Goal: Task Accomplishment & Management: Complete application form

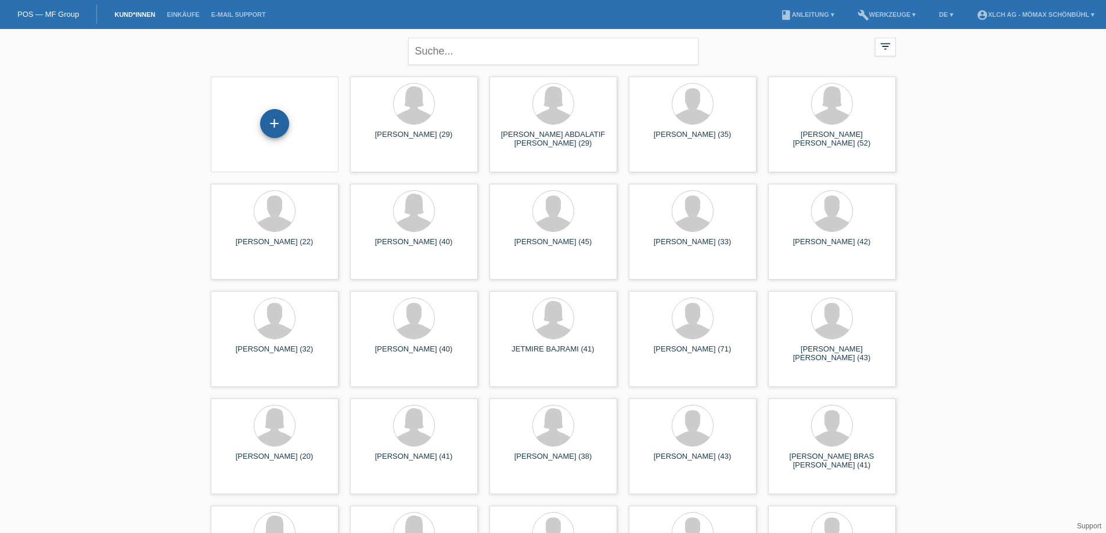
click at [282, 129] on div "+" at bounding box center [274, 123] width 29 height 29
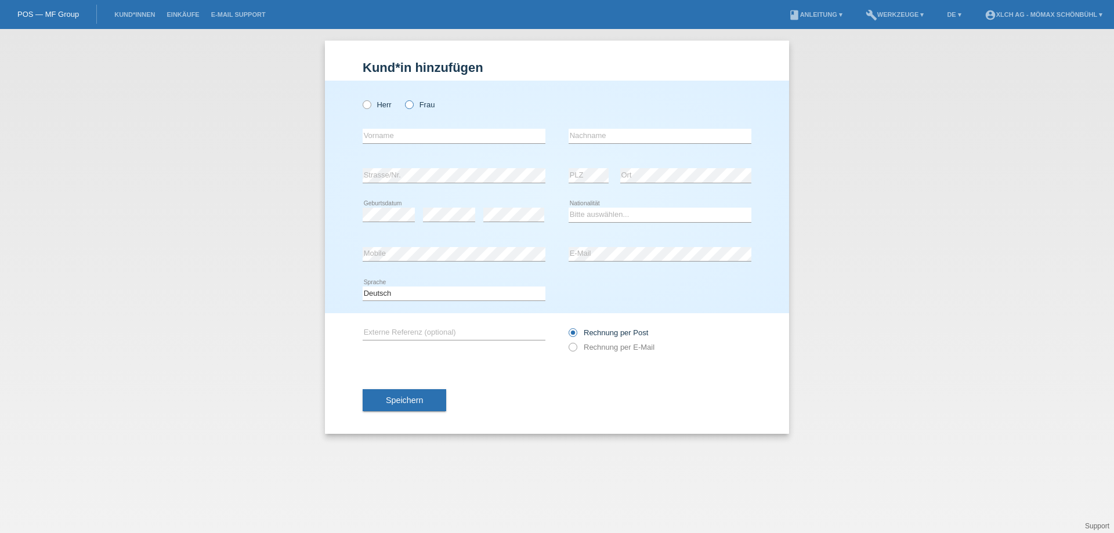
click at [403, 99] on icon at bounding box center [403, 99] width 0 height 0
click at [411, 106] on input "Frau" at bounding box center [409, 104] width 8 height 8
radio input "true"
click at [402, 132] on input "text" at bounding box center [454, 136] width 183 height 15
type input "Cansuhan"
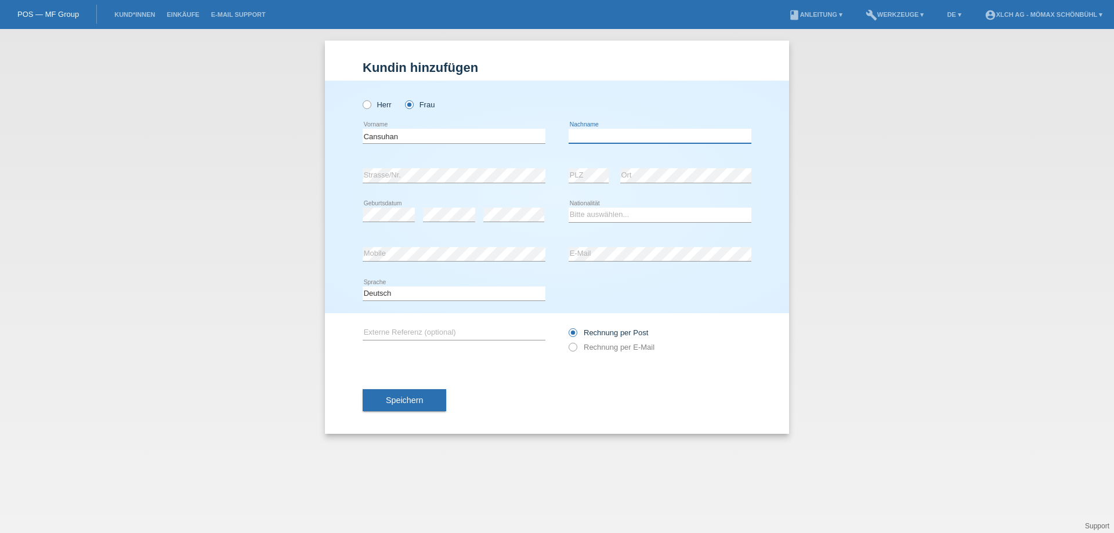
click at [589, 131] on input "text" at bounding box center [660, 136] width 183 height 15
type input "Uysal"
click at [631, 211] on select "Bitte auswählen... Schweiz Deutschland Liechtenstein Österreich ------------ Af…" at bounding box center [660, 215] width 183 height 14
select select "CH"
click at [569, 208] on select "Bitte auswählen... Schweiz Deutschland Liechtenstein Österreich ------------ Af…" at bounding box center [660, 215] width 183 height 14
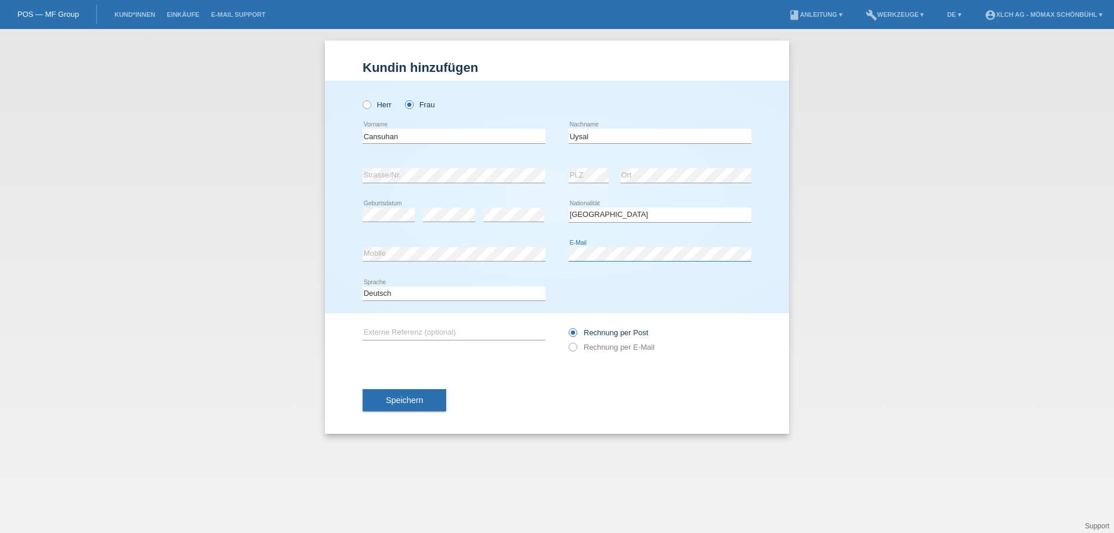
click at [664, 261] on div "error E-Mail" at bounding box center [660, 254] width 183 height 15
click at [567, 341] on icon at bounding box center [567, 341] width 0 height 0
click at [573, 344] on input "Rechnung per E-Mail" at bounding box center [573, 350] width 8 height 15
radio input "true"
click at [414, 405] on span "Speichern" at bounding box center [404, 400] width 37 height 9
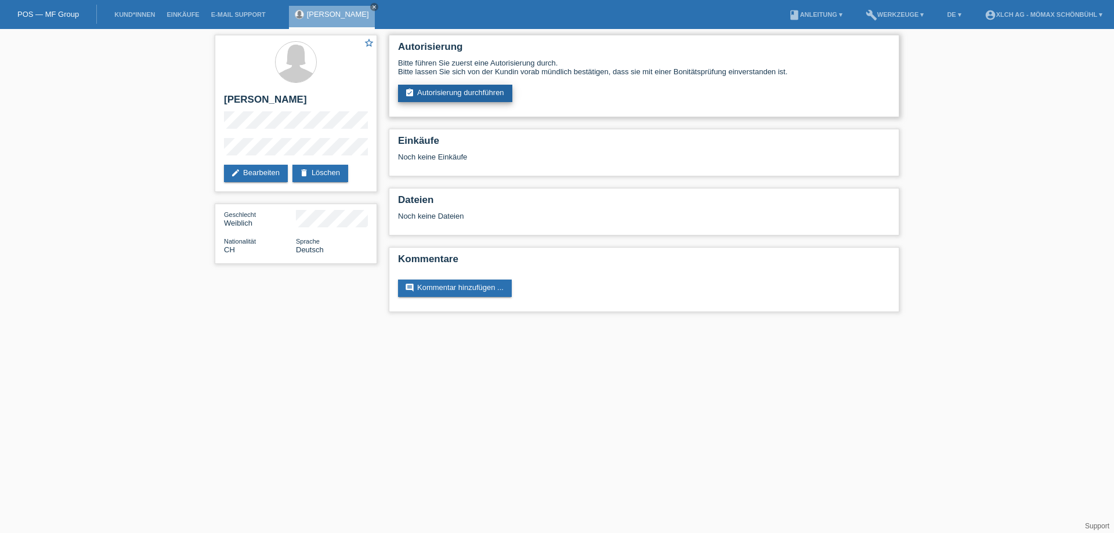
click at [485, 90] on link "assignment_turned_in Autorisierung durchführen" at bounding box center [455, 93] width 114 height 17
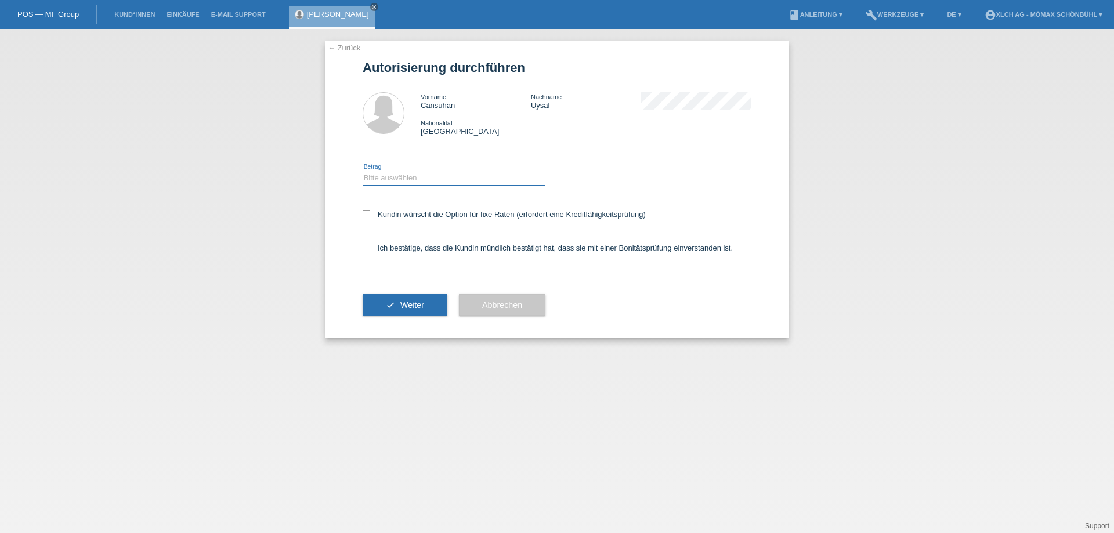
click at [380, 176] on select "Bitte auswählen CHF 1.00 - CHF 499.00 CHF 500.00 - CHF 1'999.00 CHF 2'000.00 - …" at bounding box center [454, 178] width 183 height 14
select select "2"
click at [363, 171] on select "Bitte auswählen CHF 1.00 - CHF 499.00 CHF 500.00 - CHF 1'999.00 CHF 2'000.00 - …" at bounding box center [454, 178] width 183 height 14
click at [368, 208] on div "Kundin wünscht die Option für fixe Raten (erfordert eine Kreditfähigkeitsprüfun…" at bounding box center [557, 216] width 389 height 34
click at [366, 217] on icon at bounding box center [367, 214] width 8 height 8
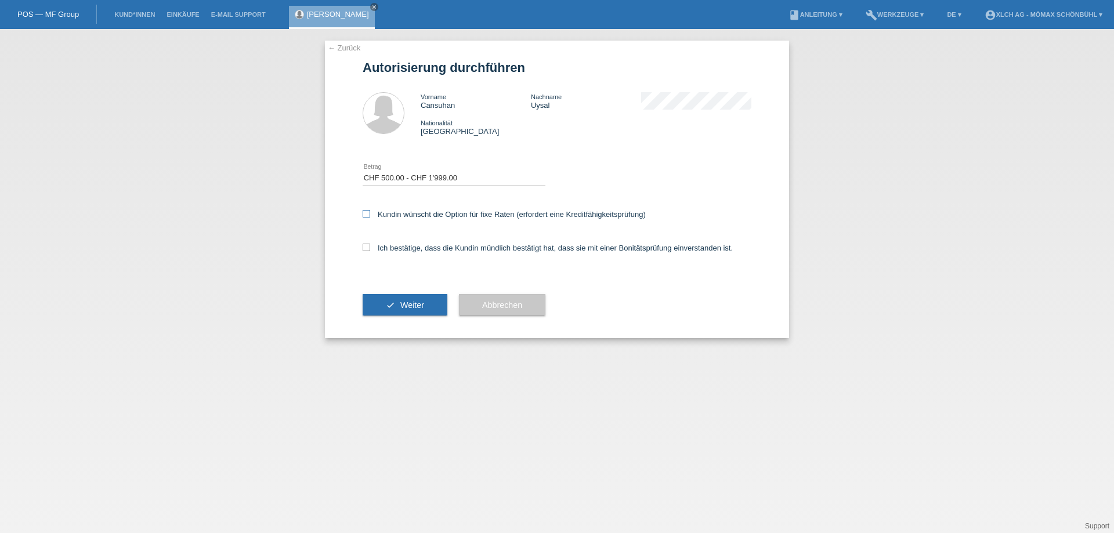
click at [366, 217] on input "Kundin wünscht die Option für fixe Raten (erfordert eine Kreditfähigkeitsprüfun…" at bounding box center [367, 214] width 8 height 8
checkbox input "true"
click at [370, 248] on icon at bounding box center [367, 248] width 8 height 8
click at [370, 248] on input "Ich bestätige, dass die Kundin mündlich bestätigt hat, dass sie mit einer Bonit…" at bounding box center [367, 248] width 8 height 8
checkbox input "true"
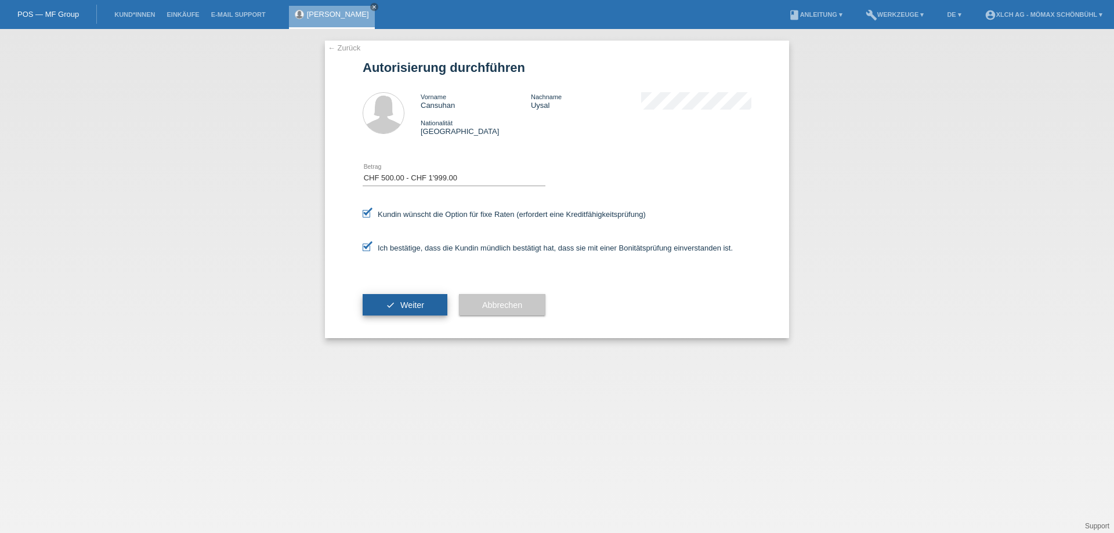
click at [386, 304] on icon "check" at bounding box center [390, 305] width 9 height 9
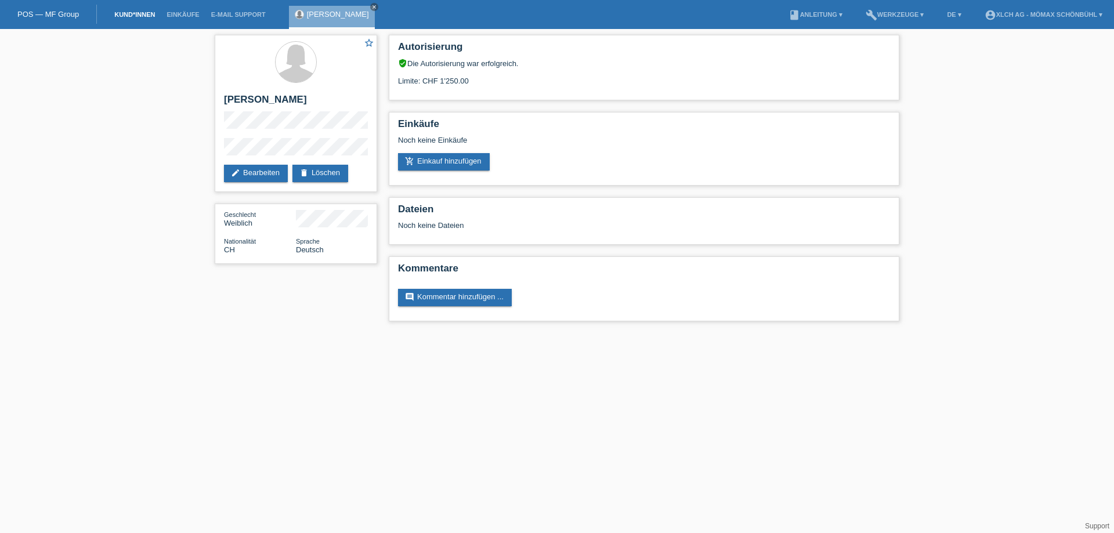
click at [133, 15] on link "Kund*innen" at bounding box center [135, 14] width 52 height 7
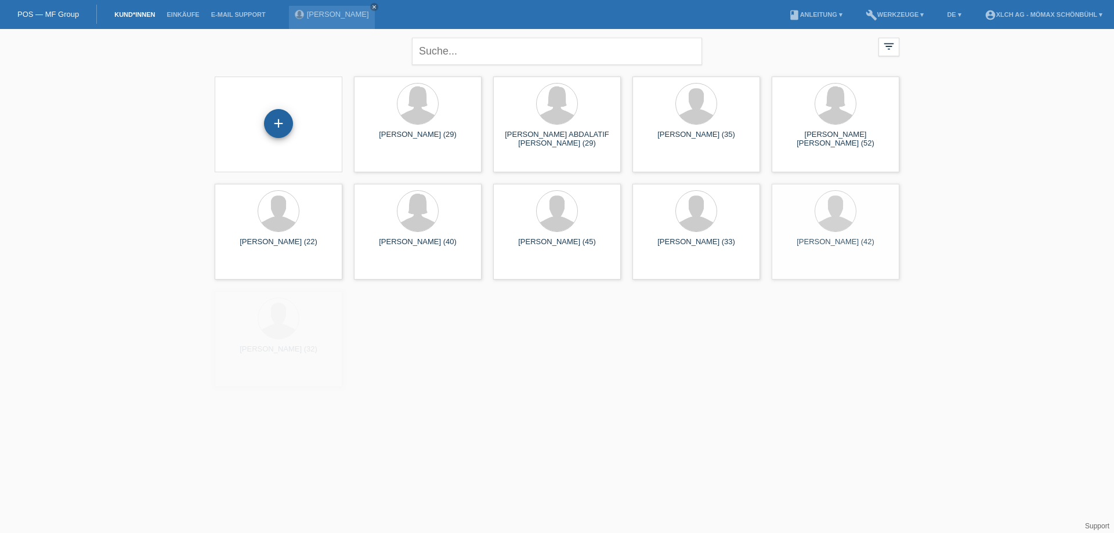
click at [277, 121] on div "+" at bounding box center [278, 123] width 29 height 29
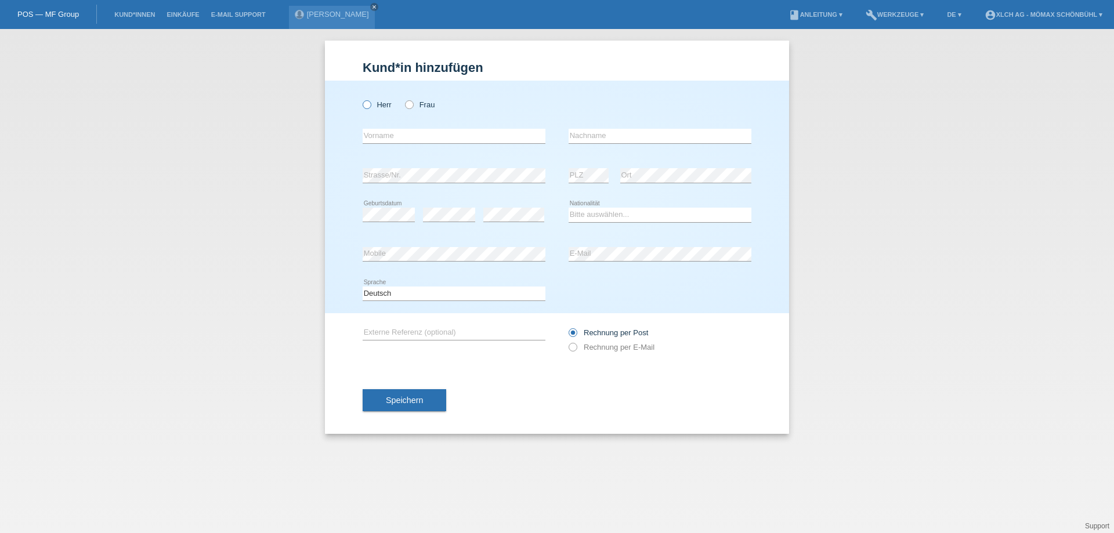
click at [361, 99] on icon at bounding box center [361, 99] width 0 height 0
click at [365, 108] on input "Herr" at bounding box center [367, 104] width 8 height 8
radio input "true"
click at [381, 131] on input "text" at bounding box center [454, 136] width 183 height 15
type input "[PERSON_NAME]"
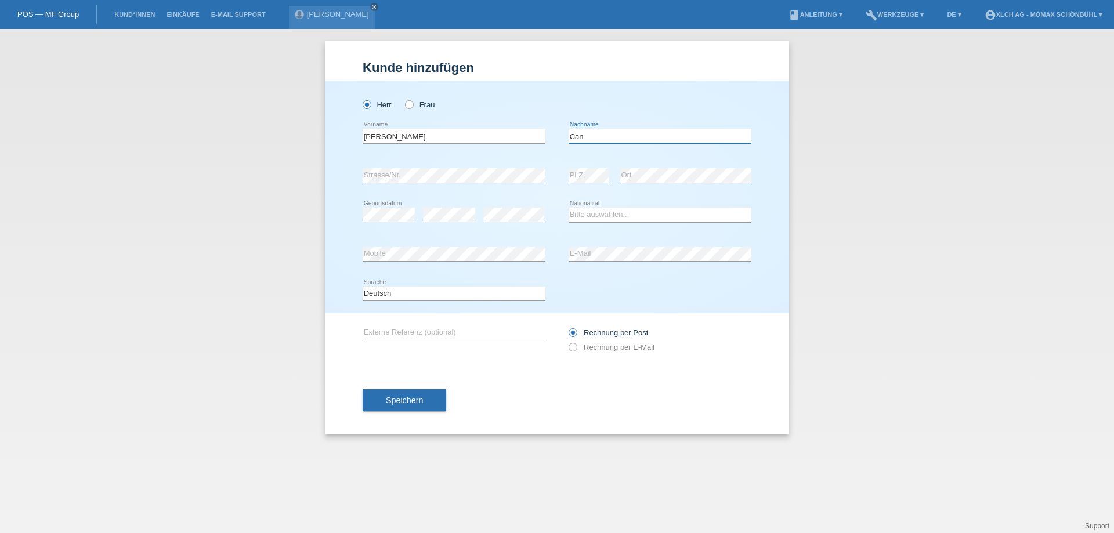
type input "Can"
click at [620, 218] on select "Bitte auswählen... Schweiz Deutschland Liechtenstein Österreich ------------ Af…" at bounding box center [660, 215] width 183 height 14
select select "TR"
click at [569, 208] on select "Bitte auswählen... Schweiz Deutschland Liechtenstein Österreich ------------ Af…" at bounding box center [660, 215] width 183 height 14
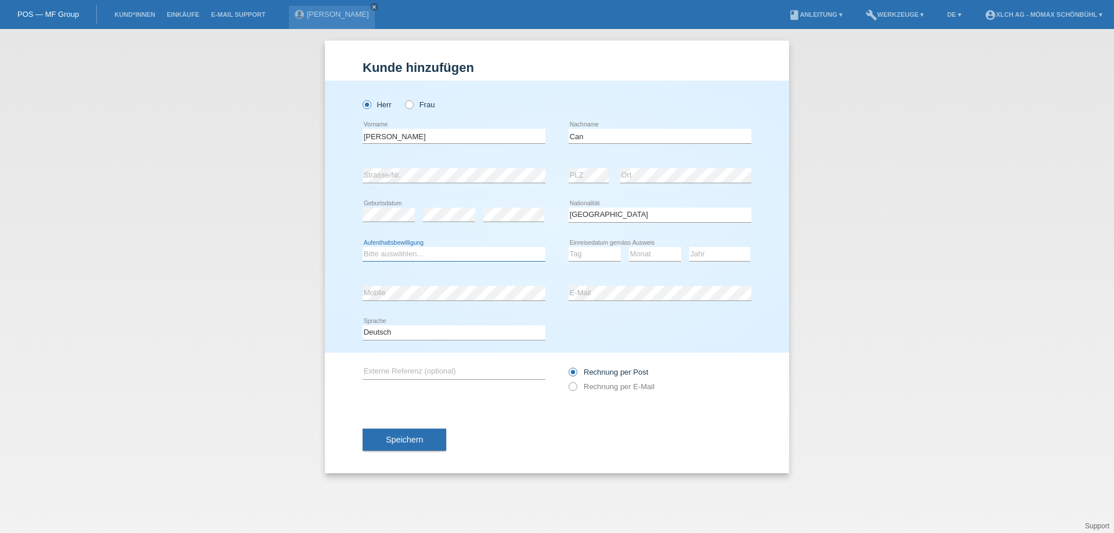
click at [435, 256] on select "Bitte auswählen... C B B - Flüchtlingsstatus Andere" at bounding box center [454, 254] width 183 height 14
select select "C"
click at [363, 247] on select "Bitte auswählen... C B B - Flüchtlingsstatus Andere" at bounding box center [454, 254] width 183 height 14
click at [601, 250] on select "Tag 01 02 03 04 05 06 07 08 09 10 11" at bounding box center [595, 254] width 52 height 14
select select "07"
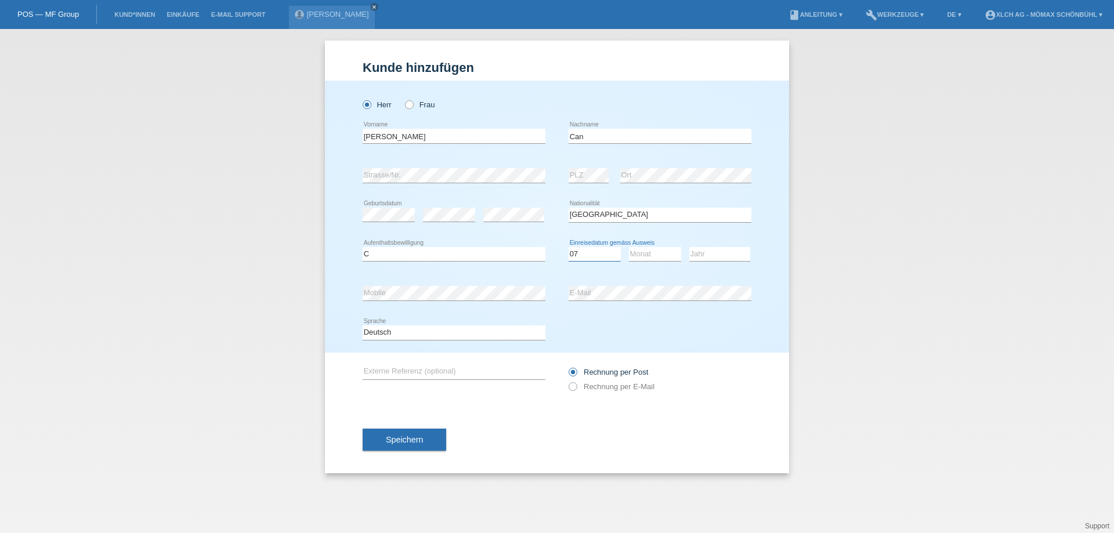
click at [569, 247] on select "Tag 01 02 03 04 05 06 07 08 09 10 11" at bounding box center [595, 254] width 52 height 14
click at [667, 256] on select "Monat 01 02 03 04 05 06 07 08 09 10 11" at bounding box center [655, 254] width 52 height 14
select select "10"
click at [629, 247] on select "Monat 01 02 03 04 05 06 07 08 09 10 11" at bounding box center [655, 254] width 52 height 14
click at [712, 256] on select "Jahr 2025 2024 2023 2022 2021 2020 2019 2018 2017 2016 2015 2014 2013 2012 2011…" at bounding box center [720, 254] width 61 height 14
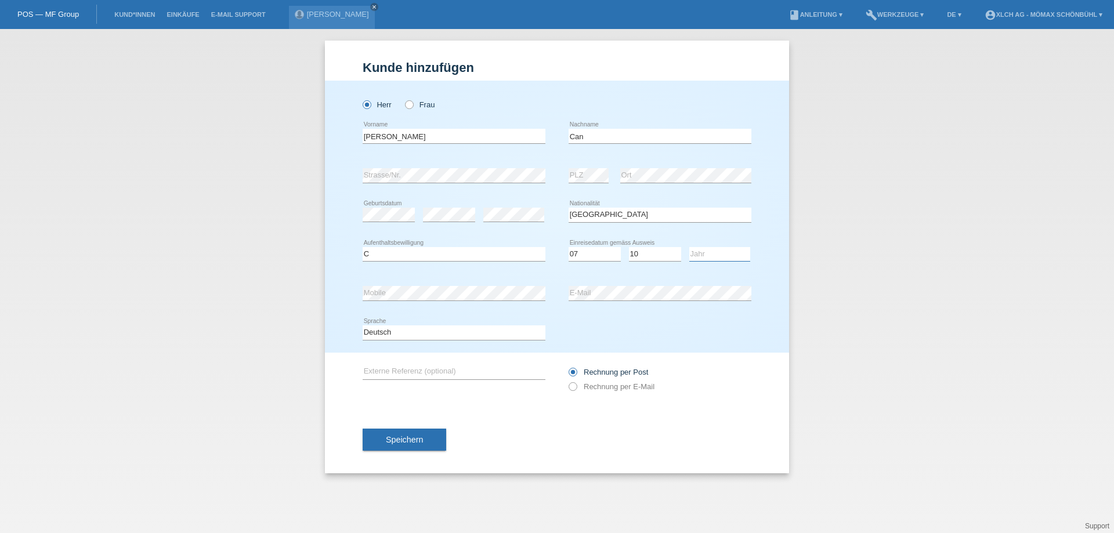
select select "1989"
click at [690, 247] on select "Jahr 2025 2024 2023 2022 2021 2020 2019 2018 2017 2016 2015 2014 2013 2012 2011…" at bounding box center [720, 254] width 61 height 14
click at [567, 381] on icon at bounding box center [567, 381] width 0 height 0
click at [576, 388] on input "Rechnung per E-Mail" at bounding box center [573, 389] width 8 height 15
radio input "true"
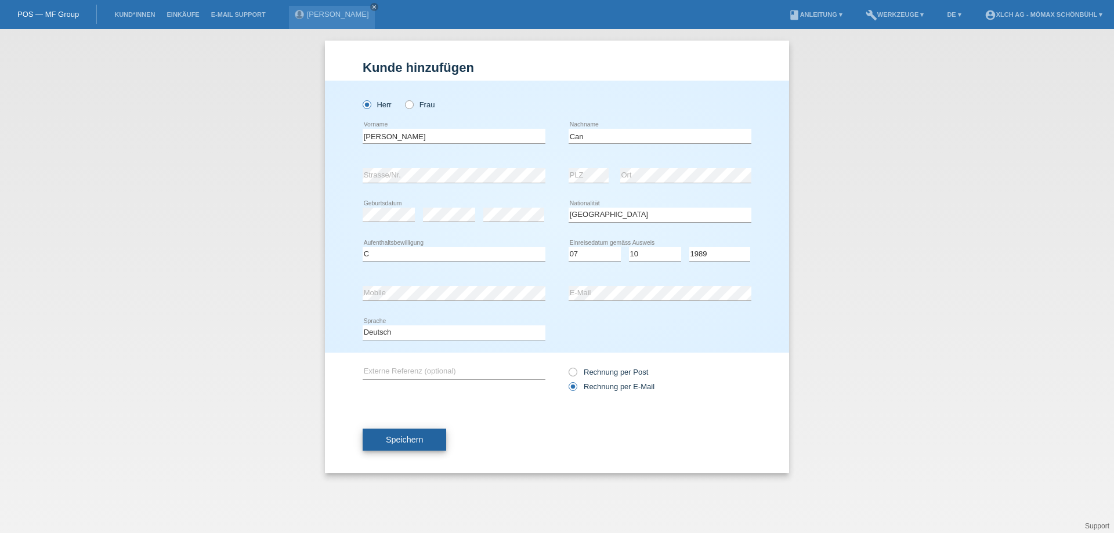
click at [421, 439] on span "Speichern" at bounding box center [404, 439] width 37 height 9
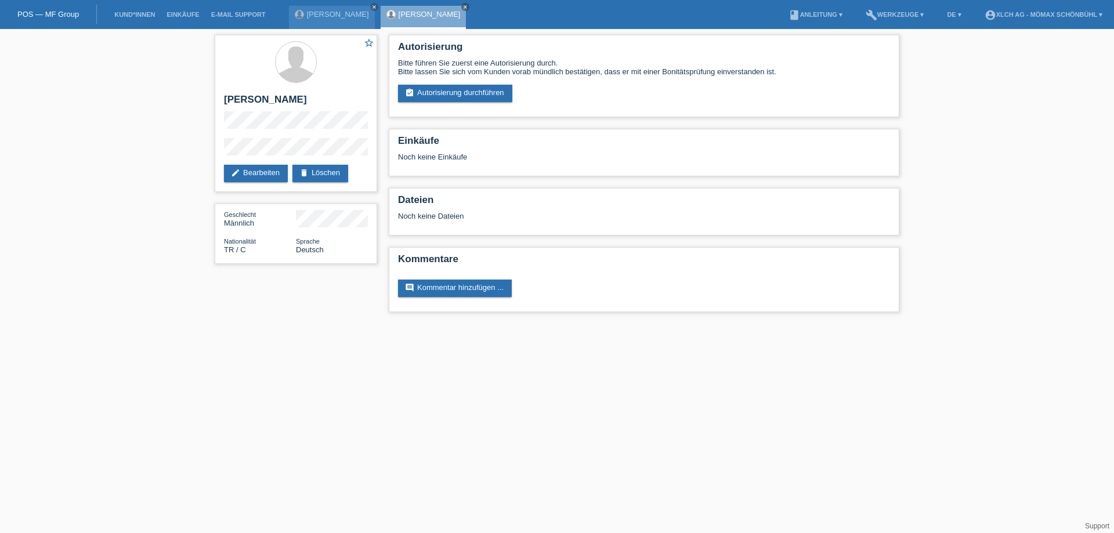
click at [446, 97] on link "assignment_turned_in Autorisierung durchführen" at bounding box center [455, 93] width 114 height 17
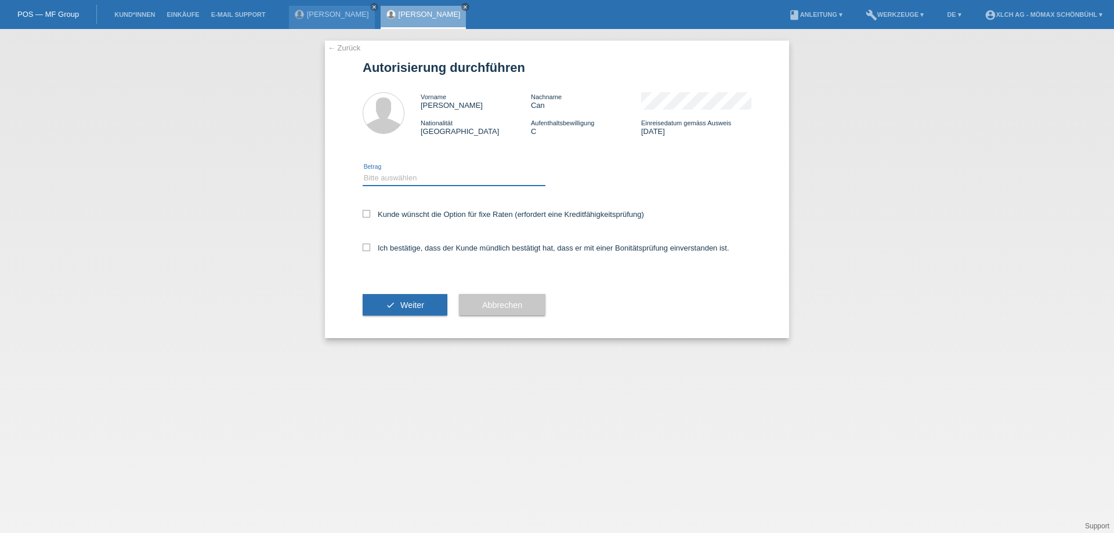
click at [418, 176] on select "Bitte auswählen CHF 1.00 - CHF 499.00 CHF 500.00 - CHF 1'999.00 CHF 2'000.00 - …" at bounding box center [454, 178] width 183 height 14
select select "2"
click at [363, 171] on select "Bitte auswählen CHF 1.00 - CHF 499.00 CHF 500.00 - CHF 1'999.00 CHF 2'000.00 - …" at bounding box center [454, 178] width 183 height 14
click at [367, 215] on icon at bounding box center [367, 214] width 8 height 8
click at [367, 215] on input "Kunde wünscht die Option für fixe Raten (erfordert eine Kreditfähigkeitsprüfung)" at bounding box center [367, 214] width 8 height 8
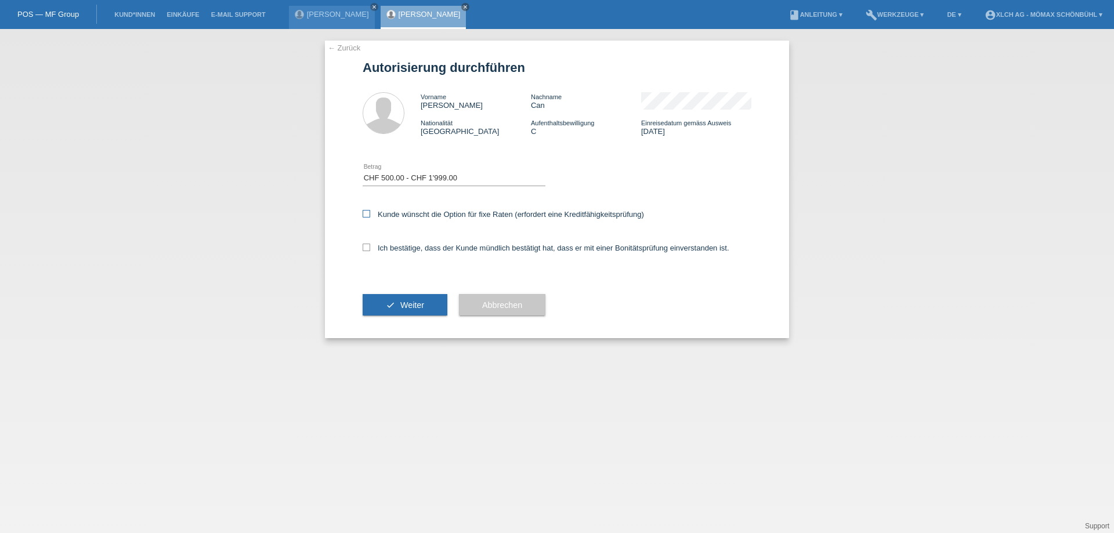
checkbox input "true"
drag, startPoint x: 370, startPoint y: 243, endPoint x: 365, endPoint y: 263, distance: 20.6
click at [371, 244] on label "Ich bestätige, dass der Kunde mündlich bestätigt hat, dass er mit einer Bonität…" at bounding box center [546, 248] width 367 height 9
click at [365, 245] on icon at bounding box center [367, 248] width 8 height 8
click at [365, 245] on input "Ich bestätige, dass der Kunde mündlich bestätigt hat, dass er mit einer Bonität…" at bounding box center [367, 248] width 8 height 8
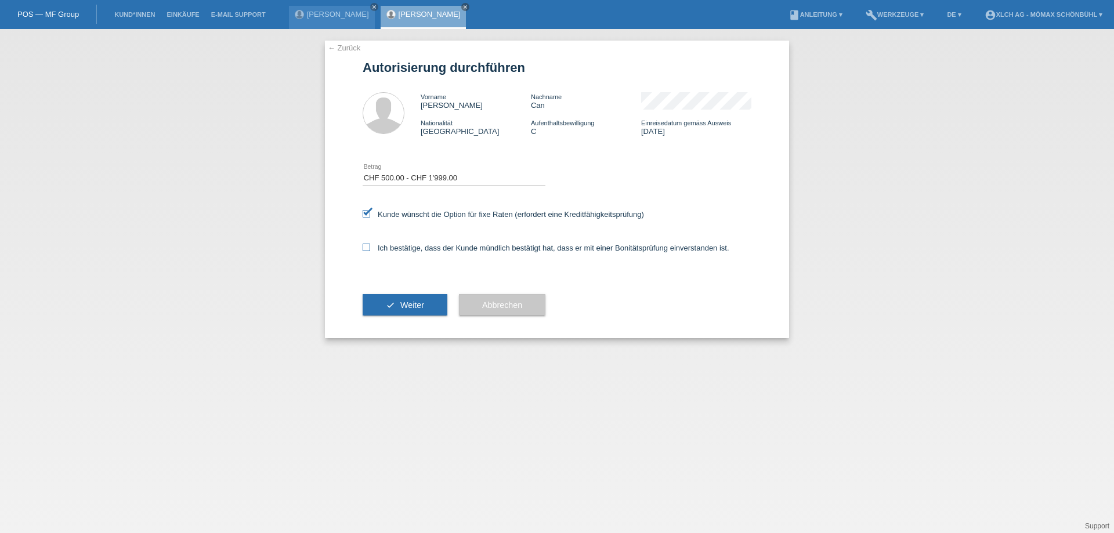
checkbox input "true"
click at [402, 304] on button "check Weiter" at bounding box center [405, 305] width 85 height 22
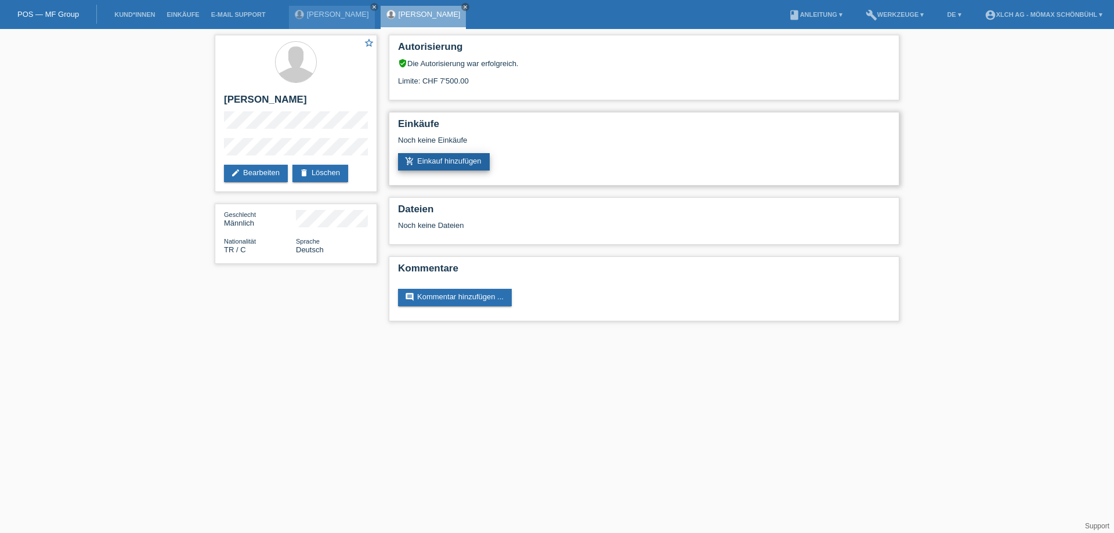
click at [469, 161] on link "add_shopping_cart Einkauf hinzufügen" at bounding box center [444, 161] width 92 height 17
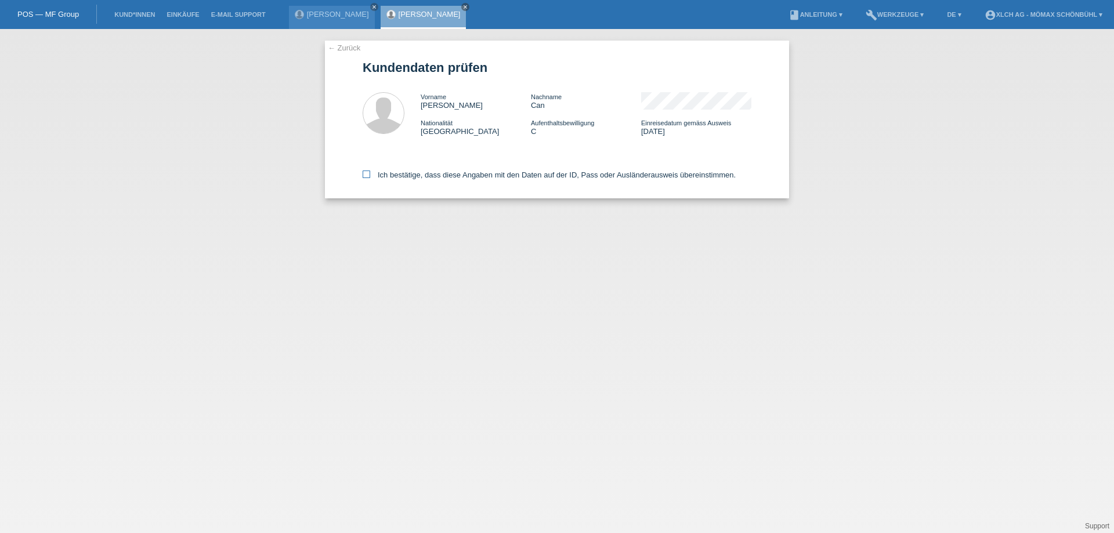
click at [366, 178] on icon at bounding box center [367, 175] width 8 height 8
click at [366, 178] on input "Ich bestätige, dass diese Angaben mit den Daten auf der ID, Pass oder Ausländer…" at bounding box center [367, 175] width 8 height 8
checkbox input "true"
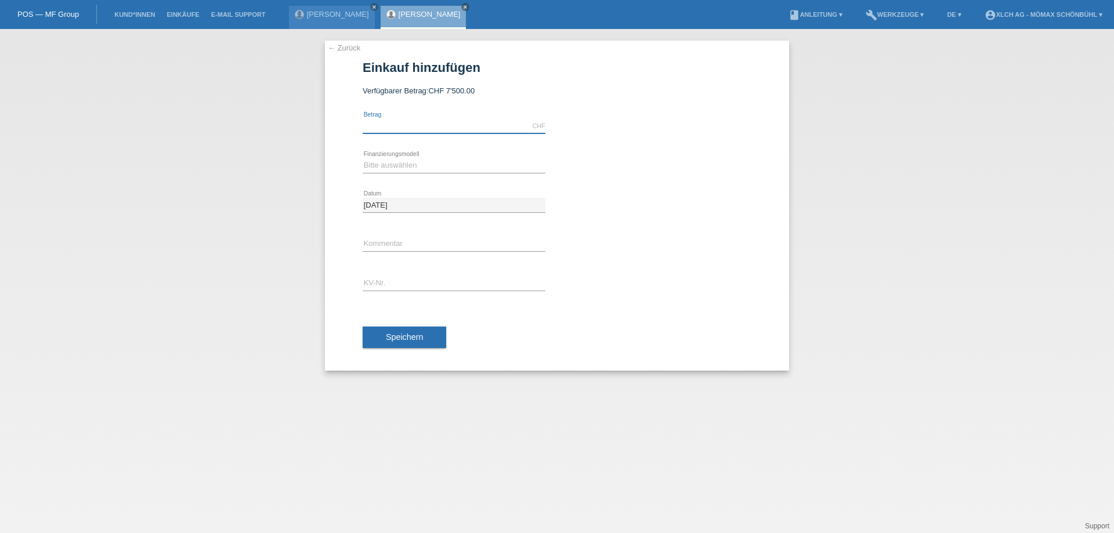
click at [404, 125] on input "text" at bounding box center [454, 126] width 183 height 15
type input "1648.20"
click at [401, 165] on select "Bitte auswählen Kauf auf Rechnung mit Teilzahlungsoption Fixe Raten - Zinsübern…" at bounding box center [454, 165] width 183 height 14
select select "113"
click at [363, 158] on select "Bitte auswählen Kauf auf Rechnung mit Teilzahlungsoption Fixe Raten - Zinsübern…" at bounding box center [454, 165] width 183 height 14
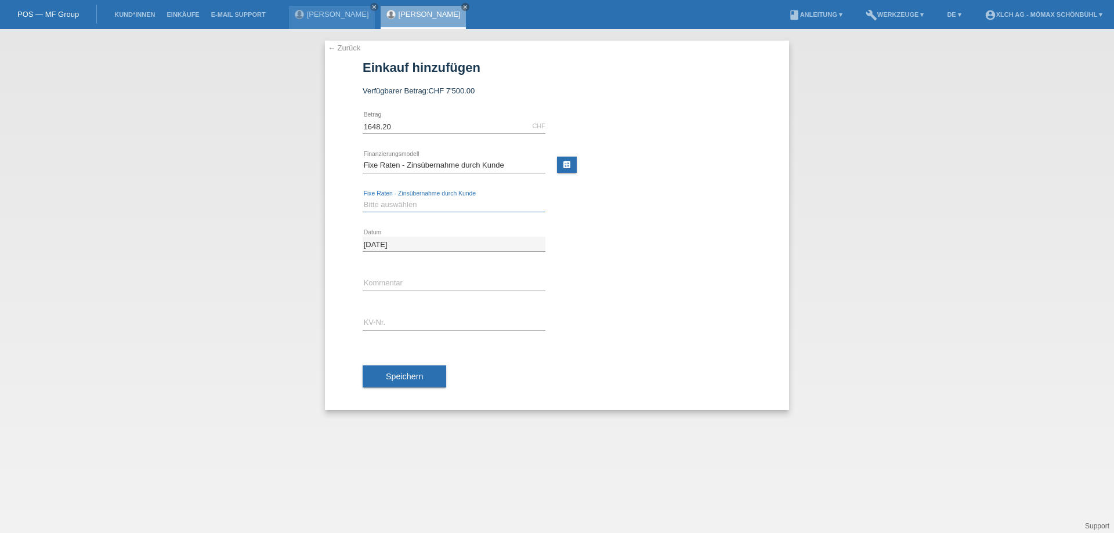
click at [407, 203] on select "Bitte auswählen 6 Raten 12 Raten 24 Raten 36 Raten" at bounding box center [454, 205] width 183 height 14
click at [407, 206] on select "Bitte auswählen 6 Raten 12 Raten 24 Raten 36 Raten" at bounding box center [454, 205] width 183 height 14
click at [565, 163] on link "calculate" at bounding box center [567, 165] width 20 height 16
type input "1648.20"
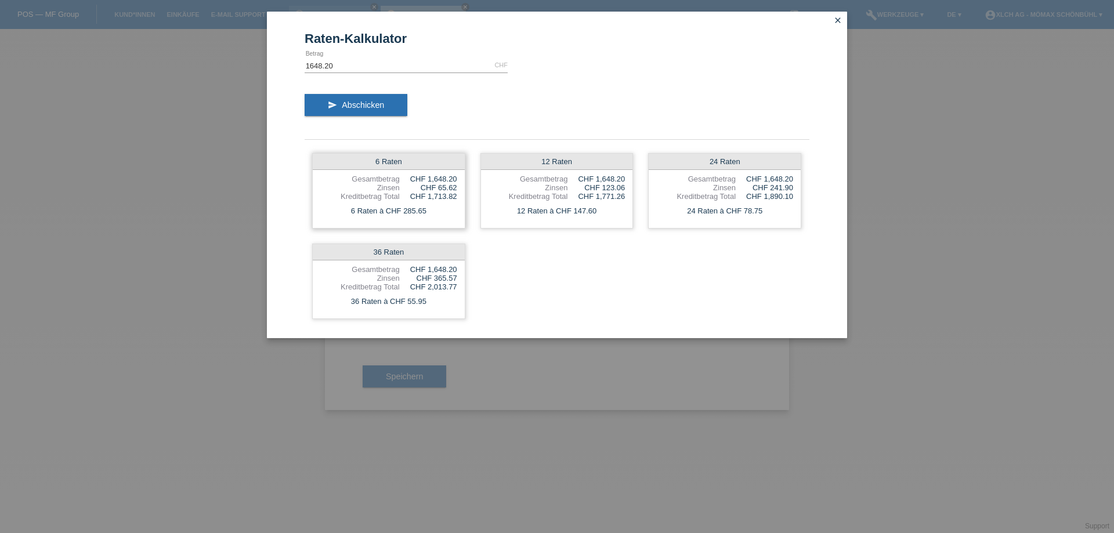
click at [387, 177] on div "Gesamtbetrag" at bounding box center [360, 179] width 80 height 9
click at [840, 20] on icon "close" at bounding box center [837, 20] width 9 height 9
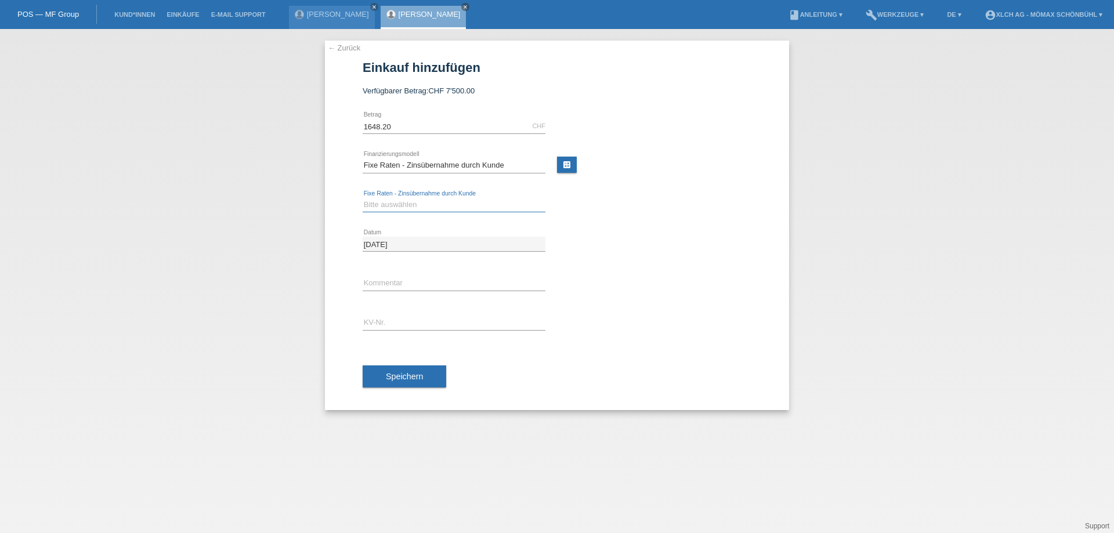
click at [412, 205] on select "Bitte auswählen 6 Raten 12 Raten 24 Raten 36 Raten" at bounding box center [454, 205] width 183 height 14
select select "324"
click at [363, 198] on select "Bitte auswählen 6 Raten 12 Raten 24 Raten 36 Raten" at bounding box center [454, 205] width 183 height 14
click at [403, 317] on input "text" at bounding box center [454, 323] width 183 height 15
type input "6MNBDK"
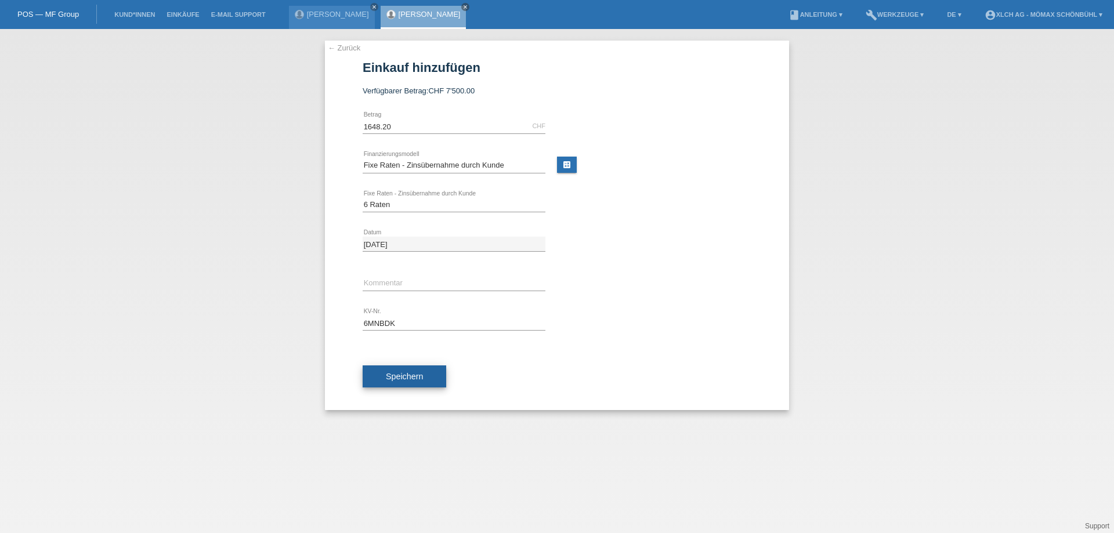
click at [397, 374] on span "Speichern" at bounding box center [404, 376] width 37 height 9
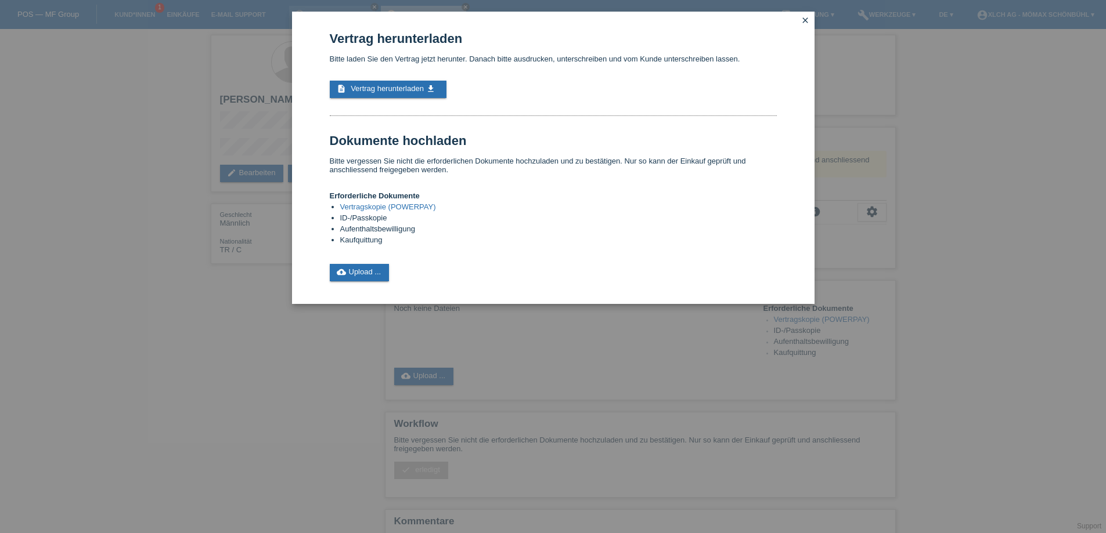
click at [428, 206] on link "Vertragskopie (POWERPAY)" at bounding box center [388, 207] width 96 height 9
click at [413, 88] on span "Vertrag herunterladen" at bounding box center [387, 88] width 73 height 9
click at [363, 277] on link "cloud_upload Upload ..." at bounding box center [360, 272] width 60 height 17
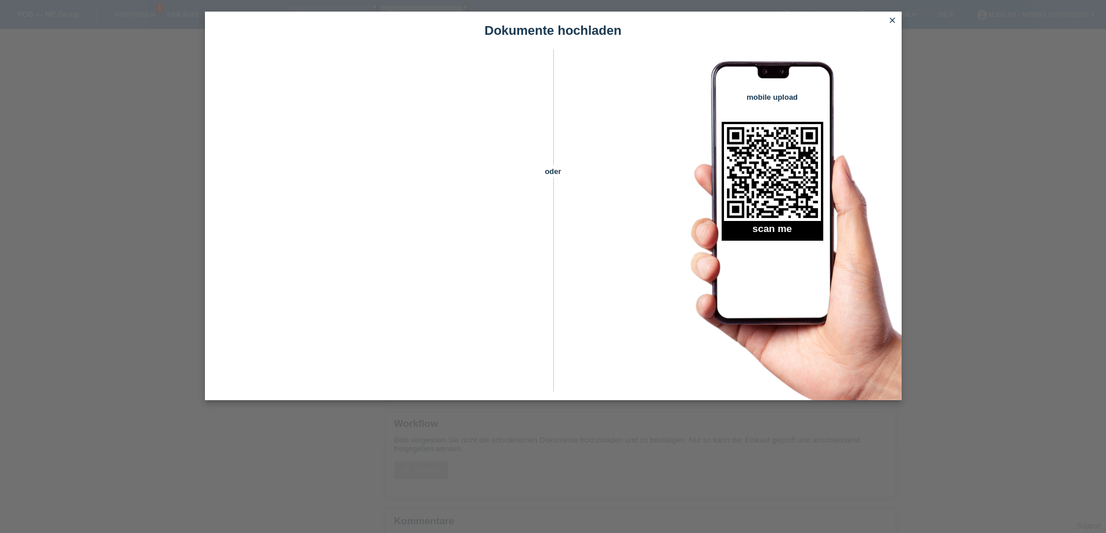
click at [887, 19] on icon "close" at bounding box center [891, 20] width 9 height 9
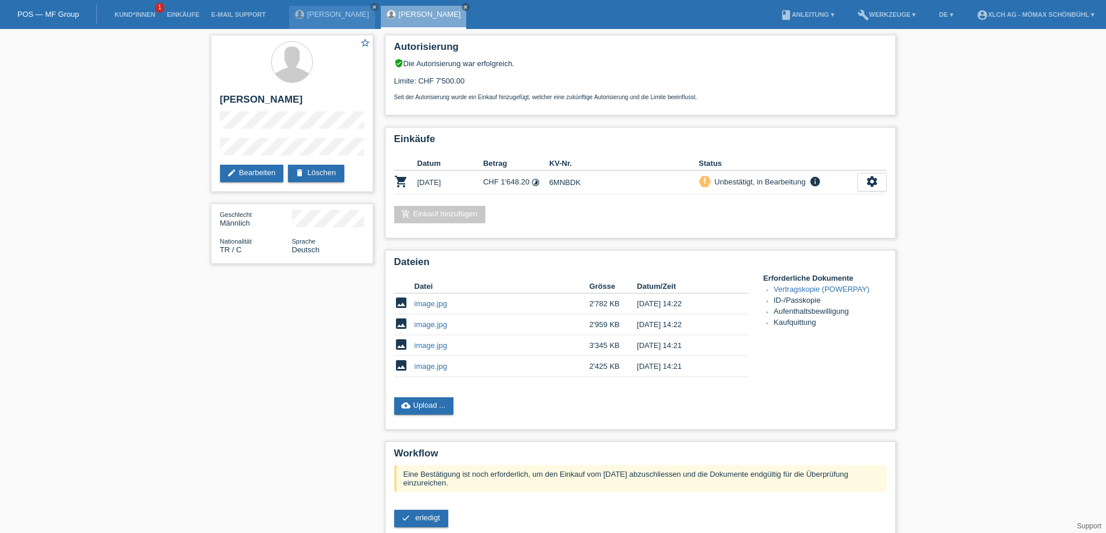
scroll to position [101, 0]
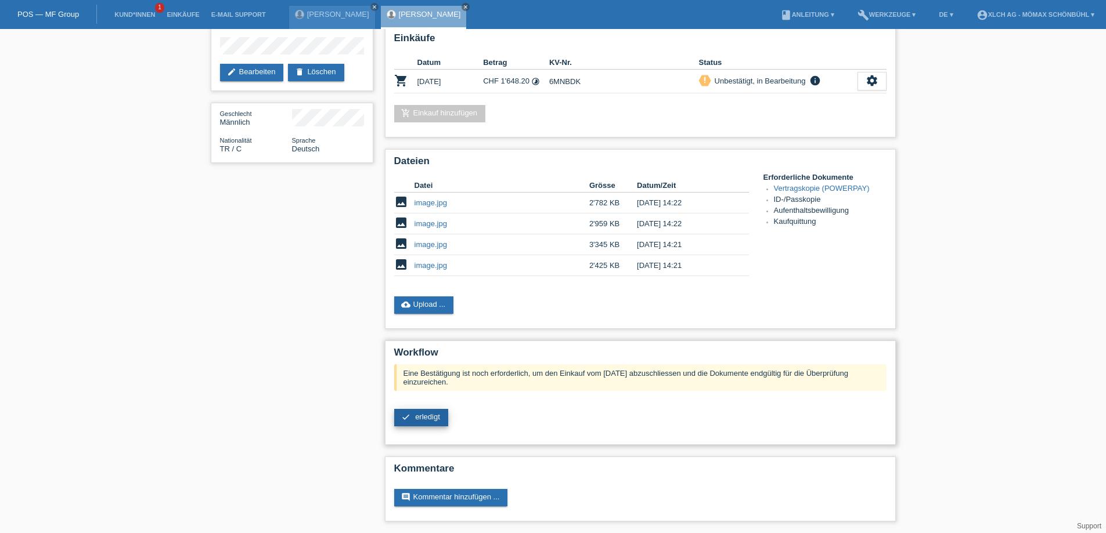
click at [434, 421] on span "erledigt" at bounding box center [427, 417] width 25 height 9
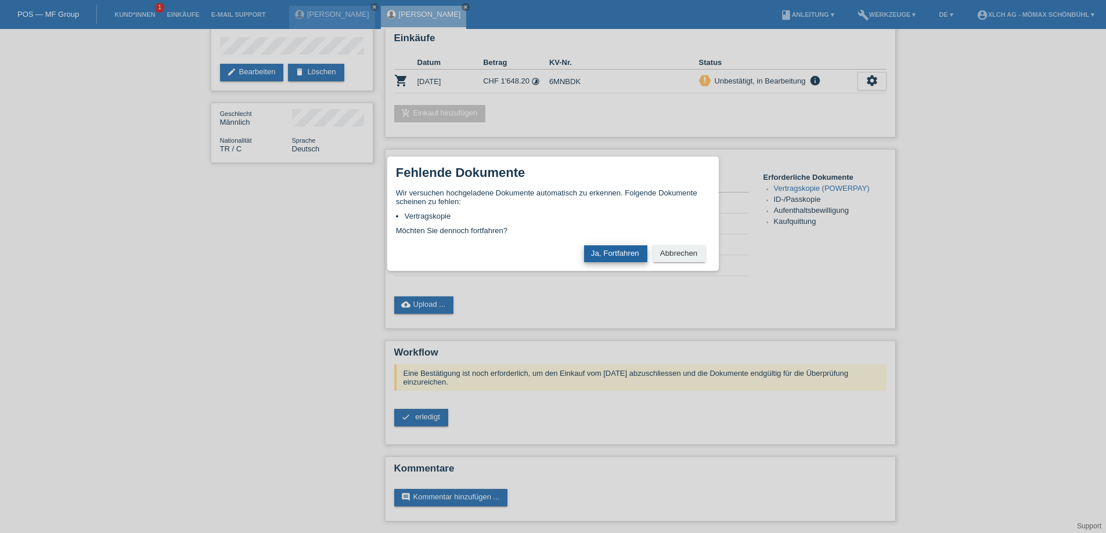
click at [607, 252] on button "Ja, Fortfahren" at bounding box center [615, 254] width 63 height 17
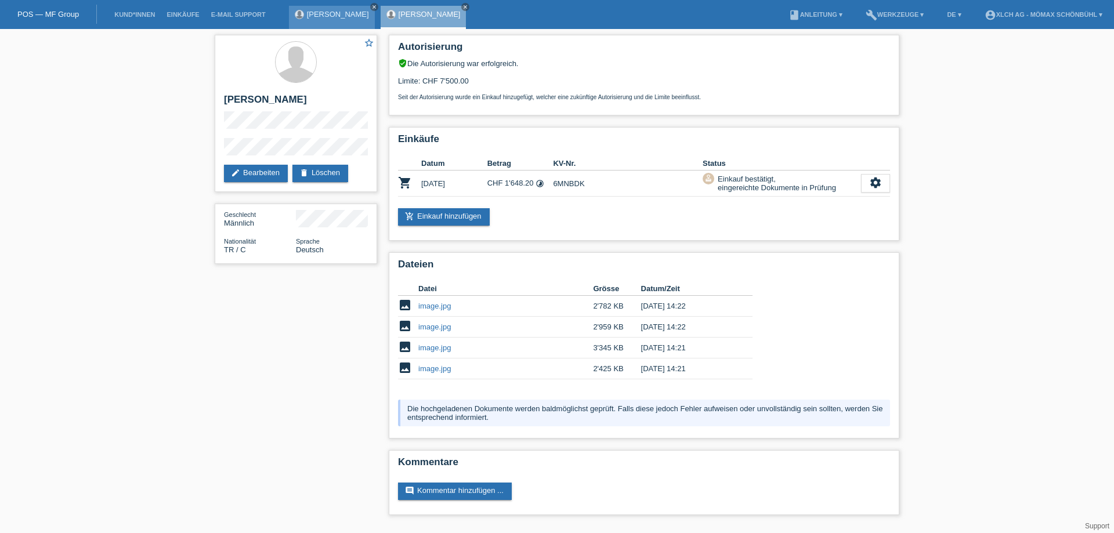
click at [371, 7] on icon "close" at bounding box center [374, 7] width 6 height 6
click at [1045, 9] on li "account_circle XLCH AG - Mömax Schönbühl ▾" at bounding box center [1043, 15] width 129 height 30
click at [1055, 11] on link "account_circle XLCH AG - Mömax Schönbühl ▾" at bounding box center [1043, 14] width 129 height 7
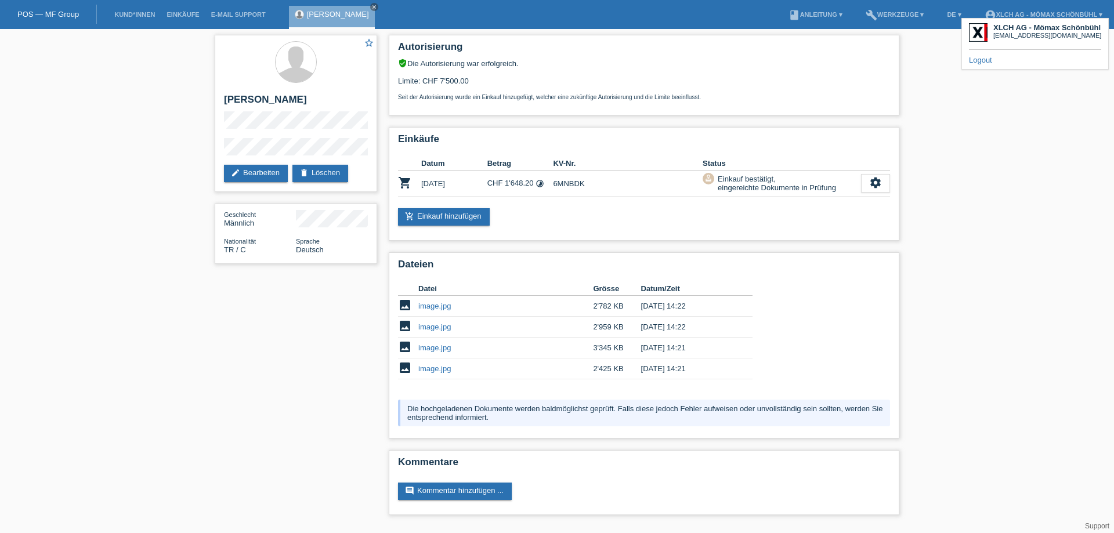
click at [978, 60] on link "Logout" at bounding box center [980, 60] width 23 height 9
